Goal: Transaction & Acquisition: Purchase product/service

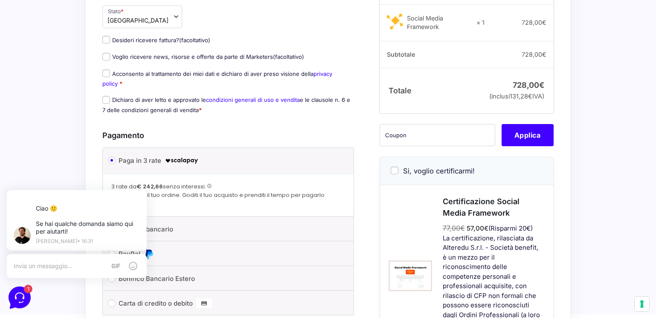
scroll to position [166, 0]
click at [241, 102] on link "condizioni generali di uso e vendita" at bounding box center [253, 100] width 94 height 7
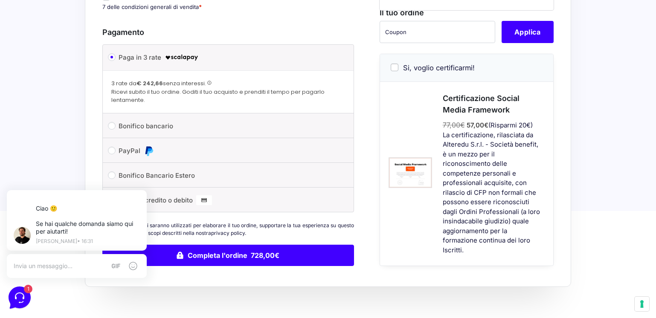
scroll to position [338, 0]
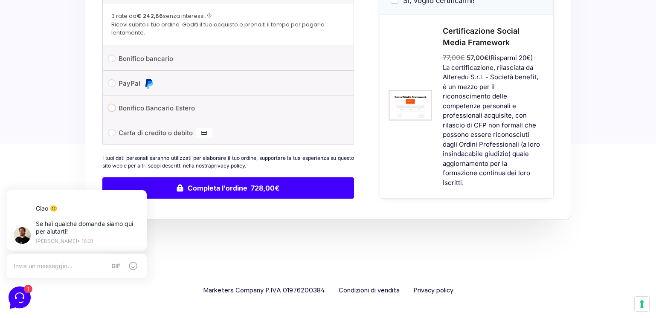
click at [112, 107] on input "Bonifico Bancario Estero" at bounding box center [112, 108] width 8 height 8
radio input "true"
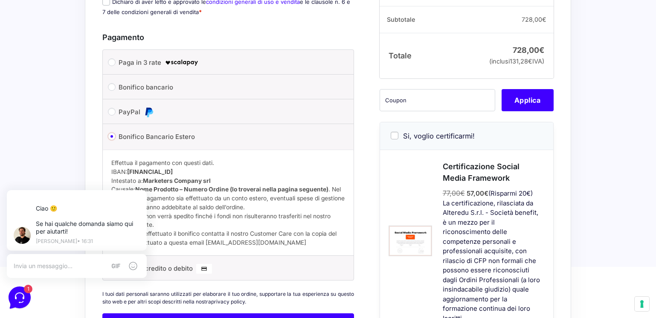
scroll to position [260, 0]
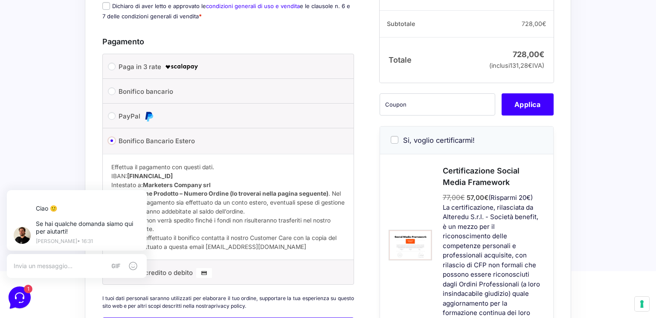
click at [109, 139] on input "Bonifico Bancario Estero" at bounding box center [112, 141] width 8 height 8
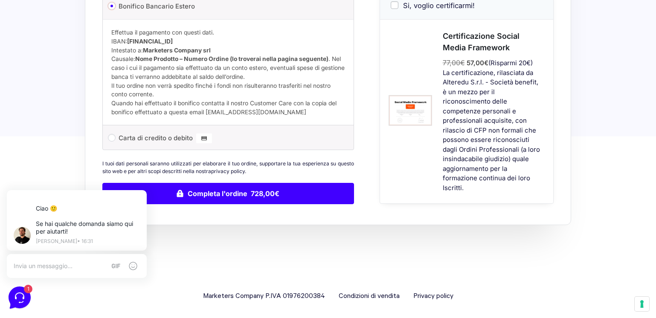
scroll to position [393, 0]
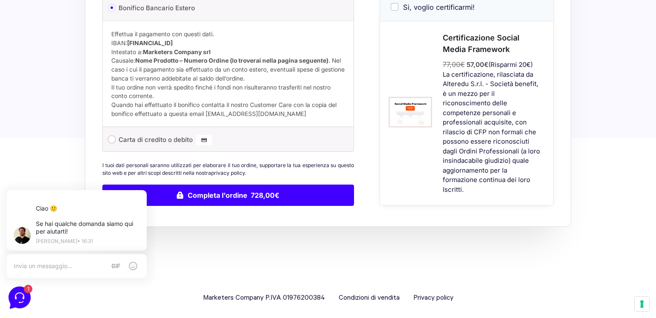
click at [111, 142] on input "Carta di credito o debito" at bounding box center [112, 140] width 8 height 8
radio input "true"
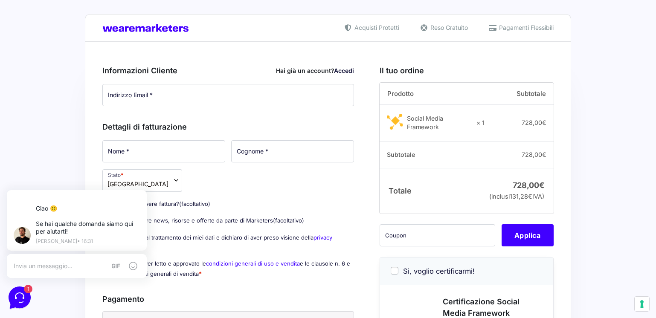
scroll to position [0, 0]
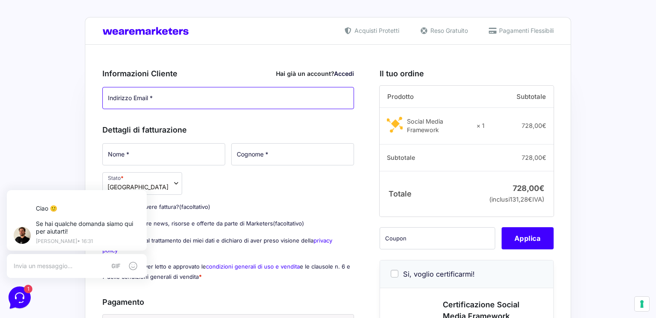
click at [174, 102] on input "Indirizzo Email *" at bounding box center [228, 98] width 252 height 22
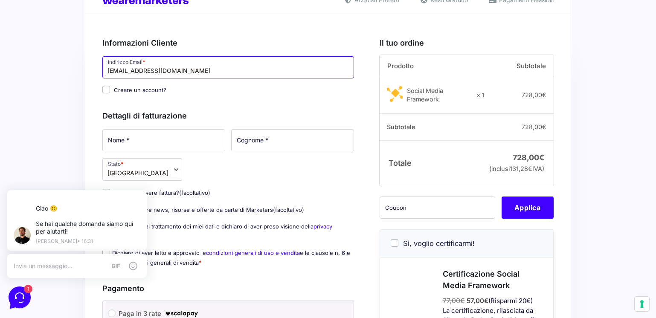
scroll to position [35, 0]
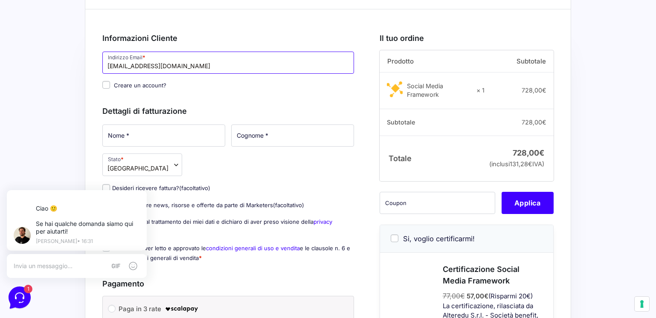
type input "[EMAIL_ADDRESS][DOMAIN_NAME]"
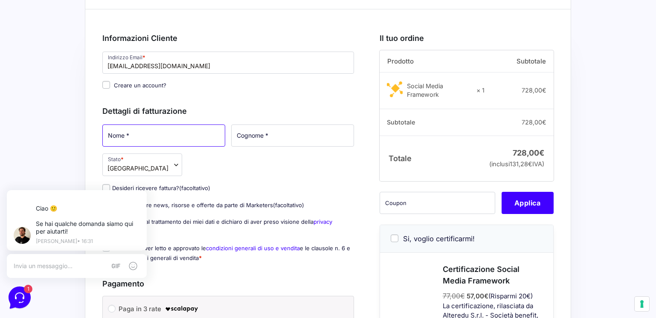
click at [147, 138] on input "Nome *" at bounding box center [163, 135] width 123 height 22
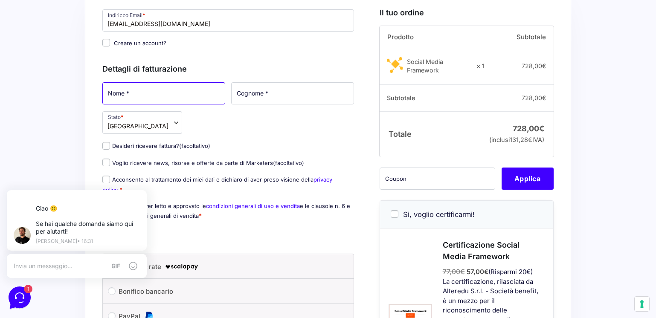
scroll to position [78, 0]
type input "Palestre Stayup"
click at [246, 94] on input "Cognome *" at bounding box center [292, 93] width 123 height 22
type input "SSD"
click at [105, 144] on input "Desideri ricevere fattura? (facoltativo)" at bounding box center [106, 146] width 8 height 8
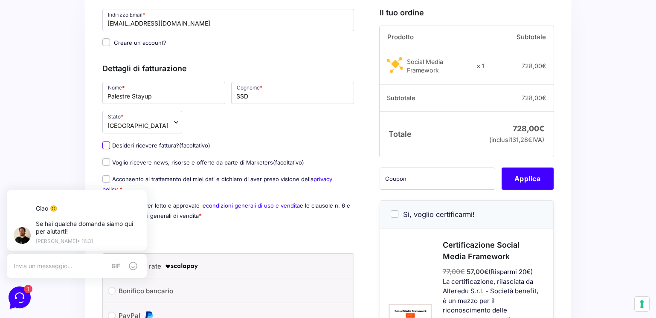
checkbox input "true"
select select "IT"
type input "0000000"
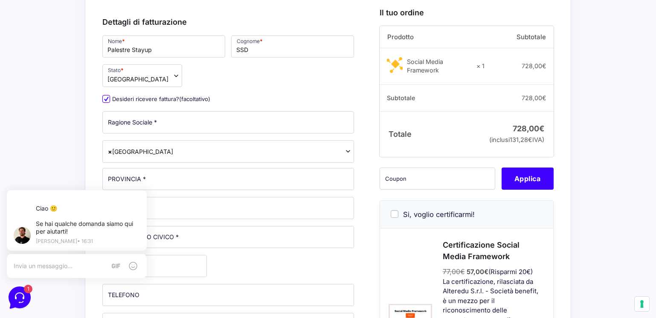
scroll to position [126, 0]
drag, startPoint x: 160, startPoint y: 49, endPoint x: 88, endPoint y: 48, distance: 72.0
type input "[PERSON_NAME]"
click at [243, 46] on input "SSD" at bounding box center [292, 45] width 123 height 22
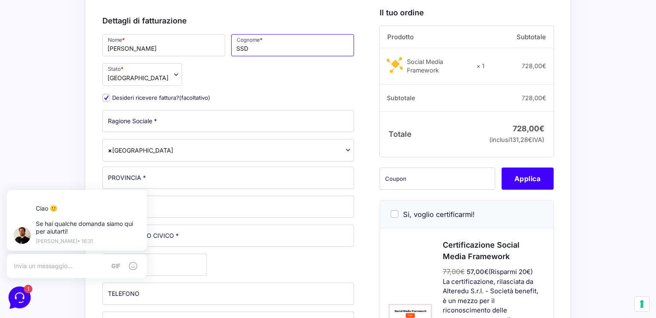
click at [243, 46] on input "SSD" at bounding box center [292, 45] width 123 height 22
type input "[PERSON_NAME]"
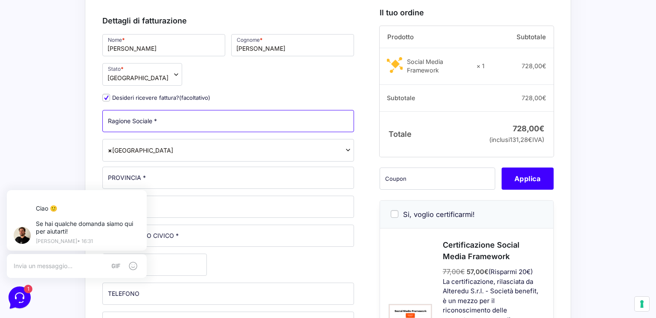
click at [174, 121] on input "Ragione Sociale *" at bounding box center [228, 121] width 252 height 22
click at [114, 124] on input "PAlestre Stayup SSDaRL" at bounding box center [228, 121] width 252 height 22
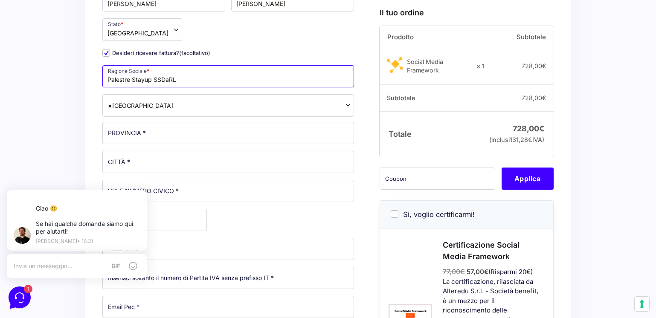
scroll to position [170, 0]
type input "Palestre Stayup SSDaRL"
click at [163, 149] on div "Nome * [PERSON_NAME] * [PERSON_NAME] Stato * Seleziona un paese / una regione… …" at bounding box center [227, 205] width 257 height 434
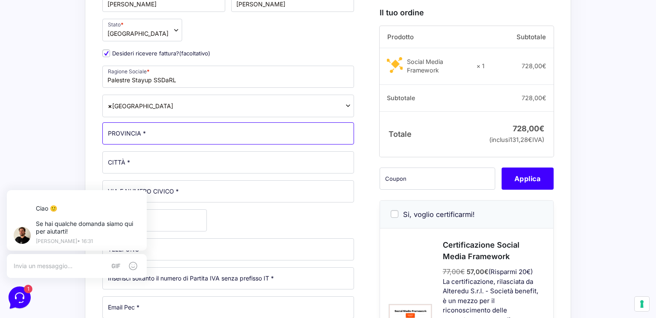
click at [169, 138] on input "PROVINCIA *" at bounding box center [228, 133] width 252 height 22
type input "[GEOGRAPHIC_DATA]"
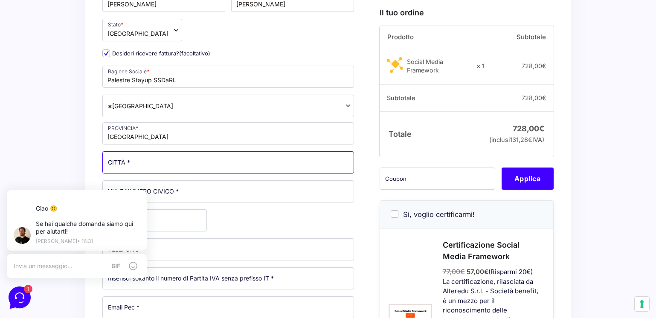
click at [168, 161] on input "CITTÀ *" at bounding box center [228, 162] width 252 height 22
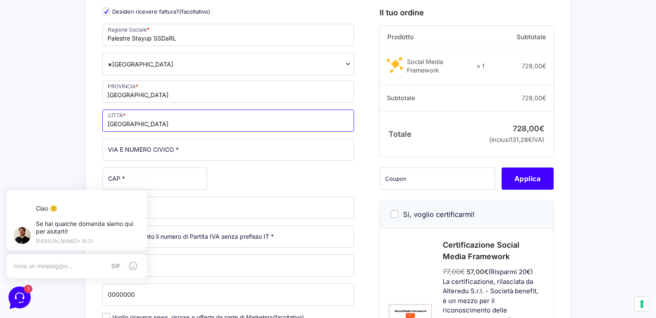
scroll to position [212, 0]
type input "[GEOGRAPHIC_DATA]"
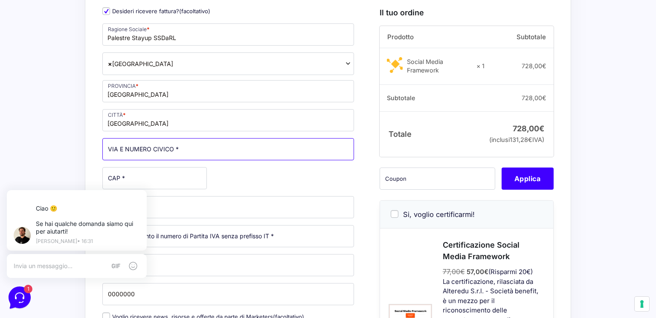
click at [199, 155] on input "VIA E NUMERO CIVICO *" at bounding box center [228, 149] width 252 height 22
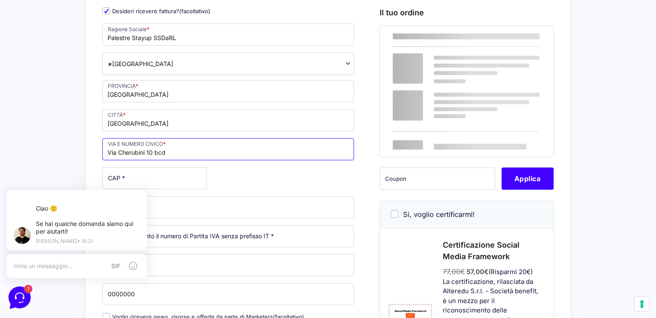
type input "Via Cherubini 10 bcd"
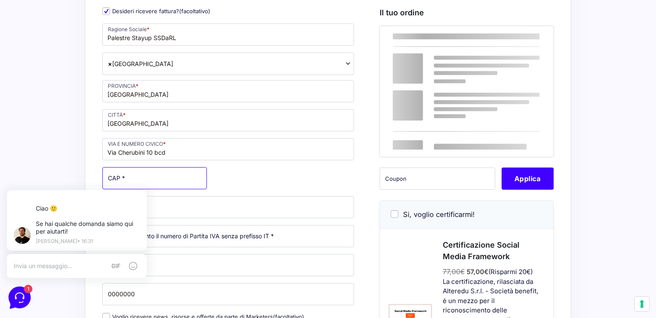
click at [159, 176] on input "CAP *" at bounding box center [154, 178] width 104 height 22
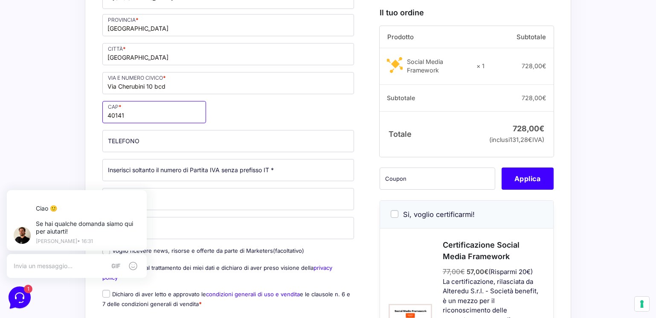
scroll to position [279, 0]
type input "40141"
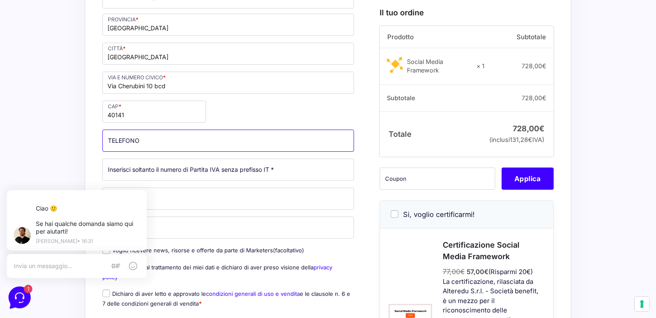
click at [184, 141] on input "TELEFONO (facoltativo)" at bounding box center [228, 141] width 252 height 22
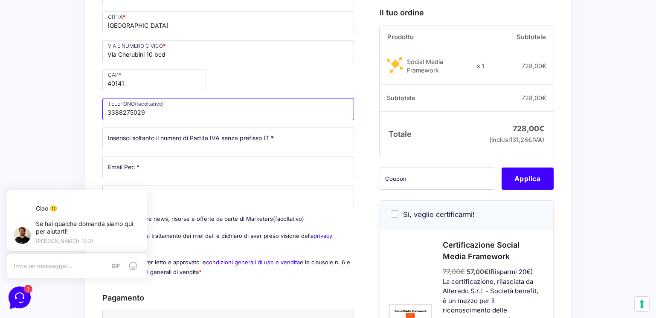
scroll to position [312, 0]
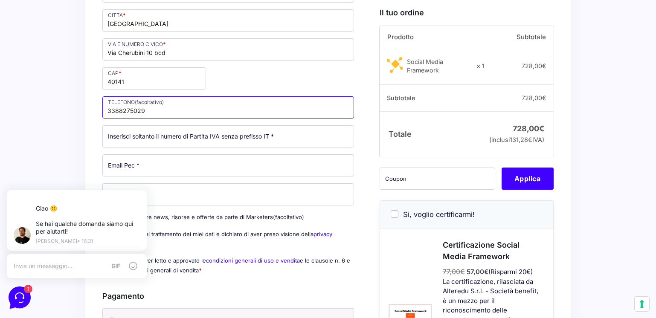
type input "3388275029"
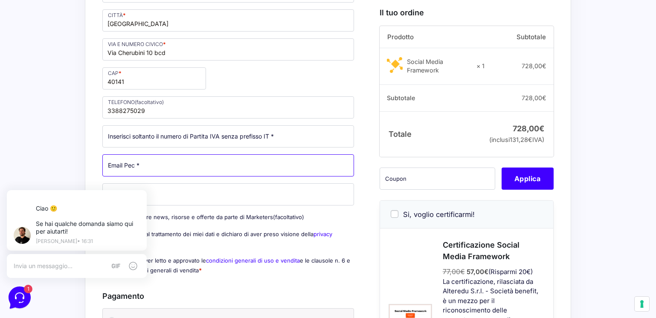
click at [200, 168] on input "Email Pec *" at bounding box center [228, 165] width 252 height 22
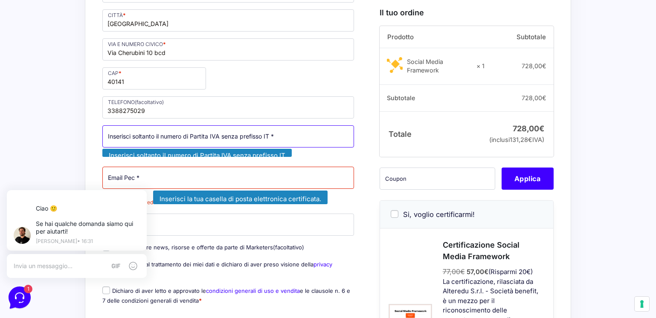
click at [242, 137] on input "Partita Iva *" at bounding box center [228, 136] width 252 height 22
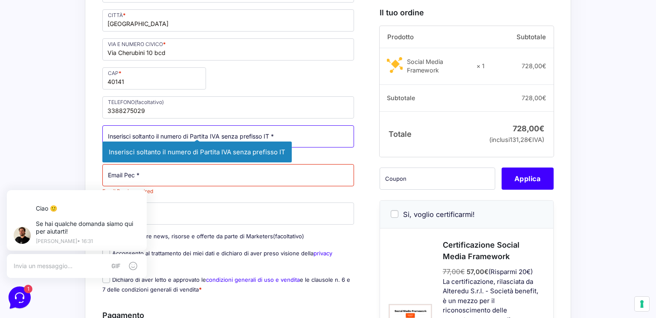
paste input "03746201205"
type input "03746201205"
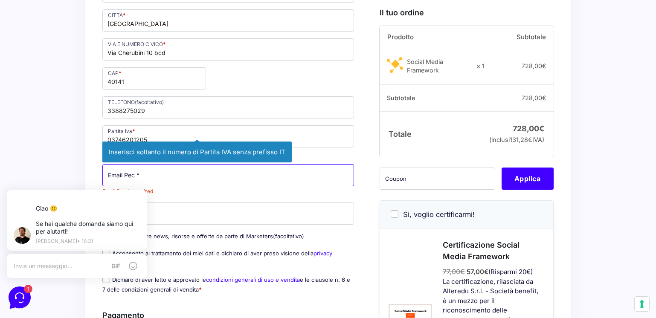
click at [191, 173] on input "Email Pec *" at bounding box center [228, 175] width 252 height 22
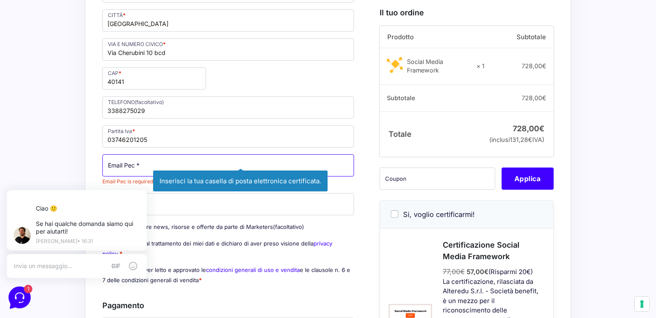
paste input "[EMAIL_ADDRESS][DOMAIN_NAME]"
type input "[EMAIL_ADDRESS][DOMAIN_NAME]"
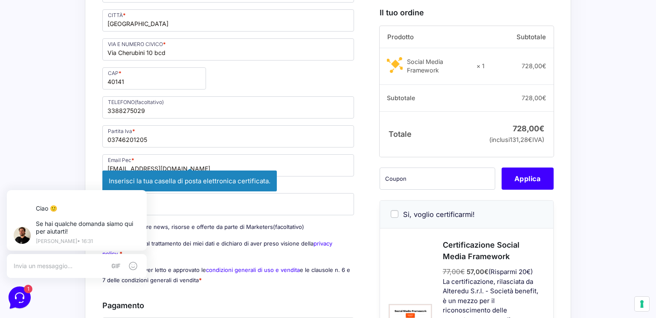
click at [316, 185] on p "Email Pec * [EMAIL_ADDRESS][DOMAIN_NAME] Inserisci la tua [PERSON_NAME] di post…" at bounding box center [227, 170] width 257 height 35
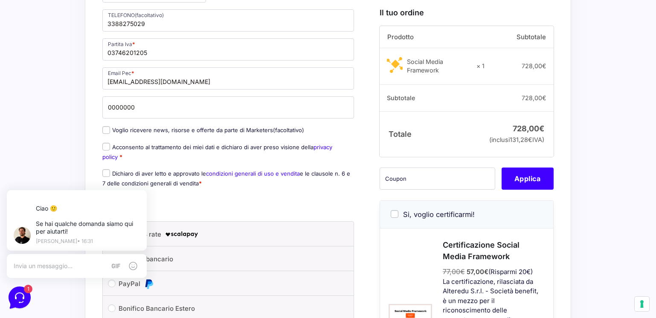
scroll to position [400, 0]
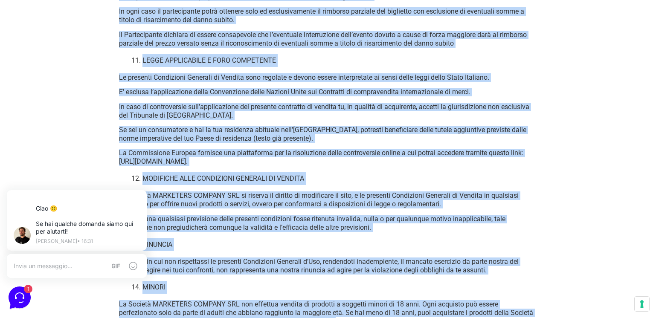
scroll to position [6135, 0]
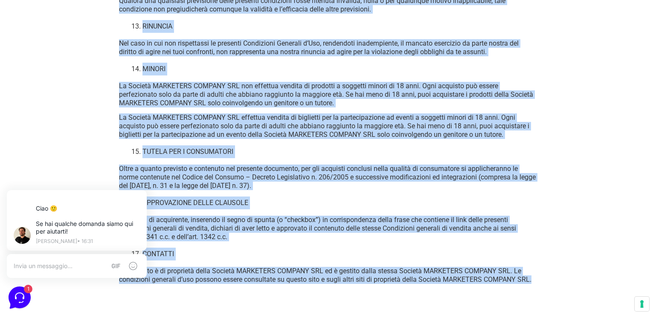
drag, startPoint x: 252, startPoint y: 49, endPoint x: 272, endPoint y: 293, distance: 245.5
copy div "CONDIZIONI GENERALI DI VENDITA CONDIZIONI GENERALI DI VENDITA PREMESSA Nella pr…"
